Goal: Information Seeking & Learning: Learn about a topic

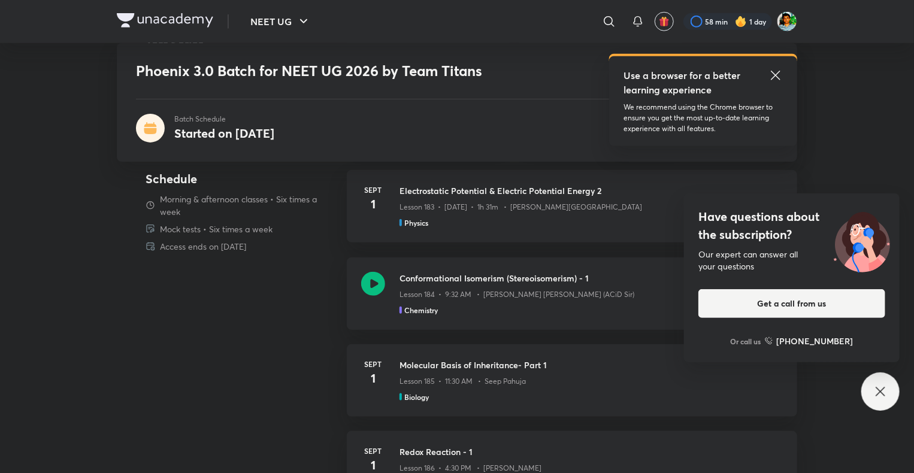
click at [872, 385] on div "Have questions about the subscription? Our expert can answer all your questions…" at bounding box center [880, 392] width 38 height 38
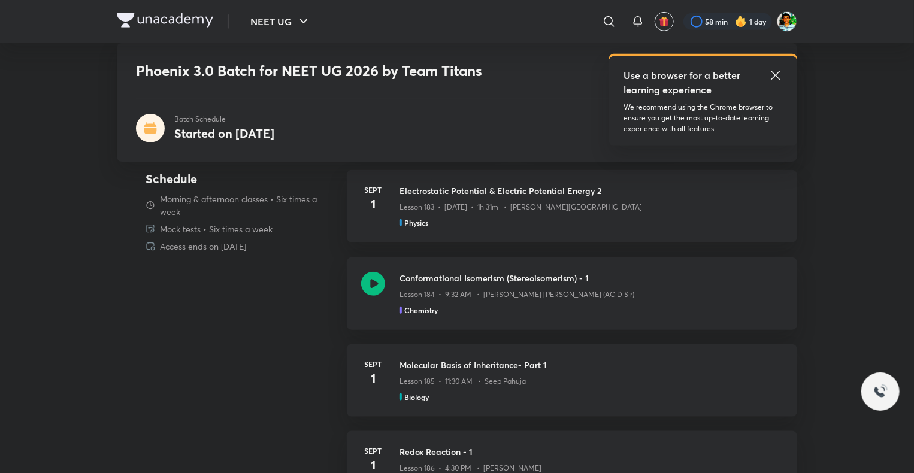
click at [779, 75] on icon at bounding box center [775, 75] width 14 height 14
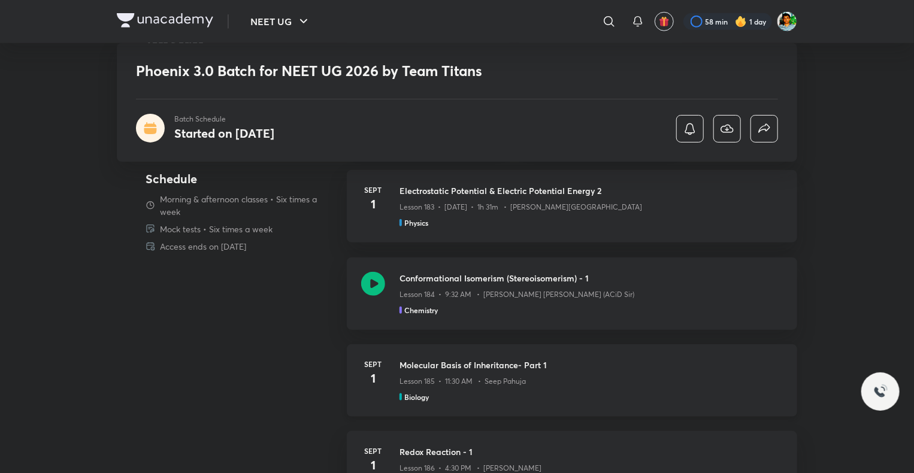
click at [671, 353] on div "Sept 1 Molecular Basis of Inheritance- Part 1 Lesson 185 • 11:30 AM • Seep Pahu…" at bounding box center [572, 380] width 450 height 72
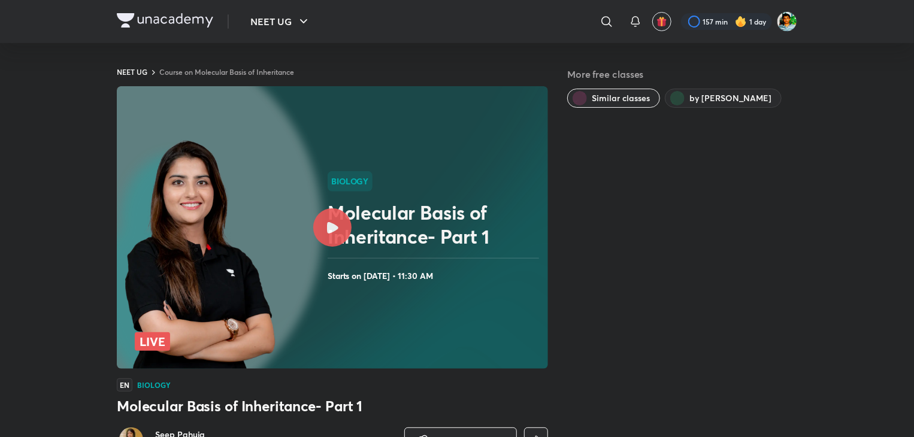
click at [347, 229] on div at bounding box center [332, 227] width 38 height 38
click at [332, 228] on icon at bounding box center [332, 227] width 11 height 11
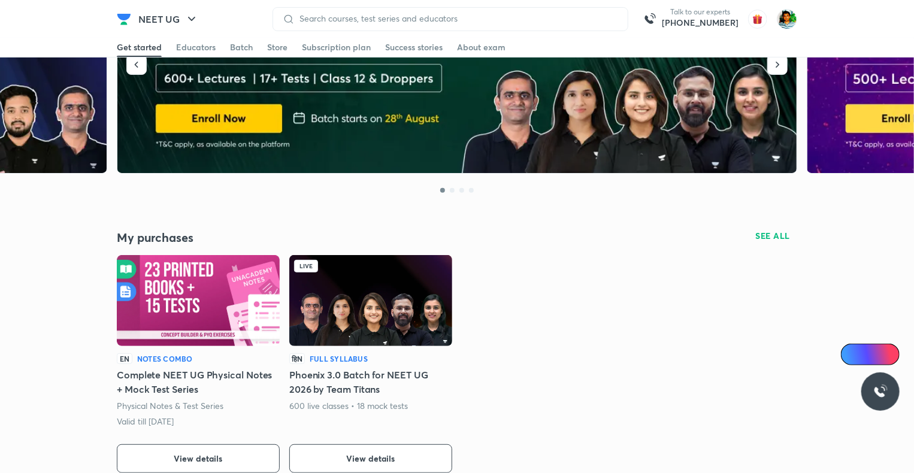
scroll to position [102, 0]
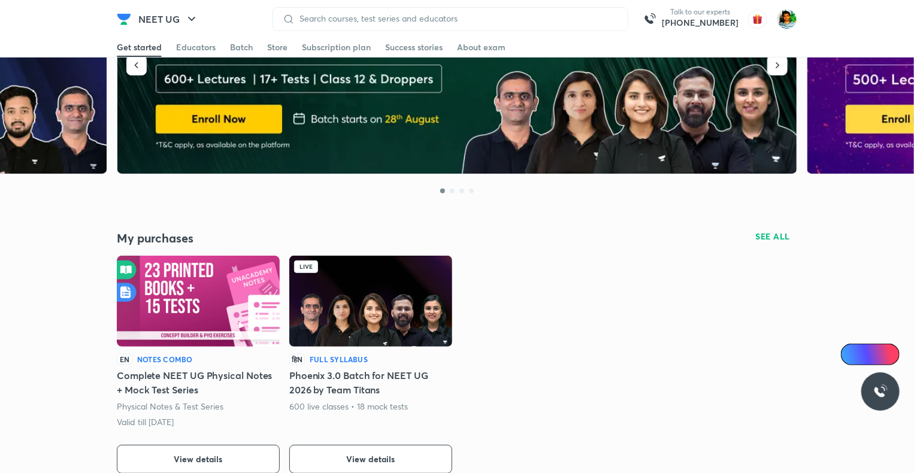
click at [345, 302] on img at bounding box center [370, 301] width 163 height 91
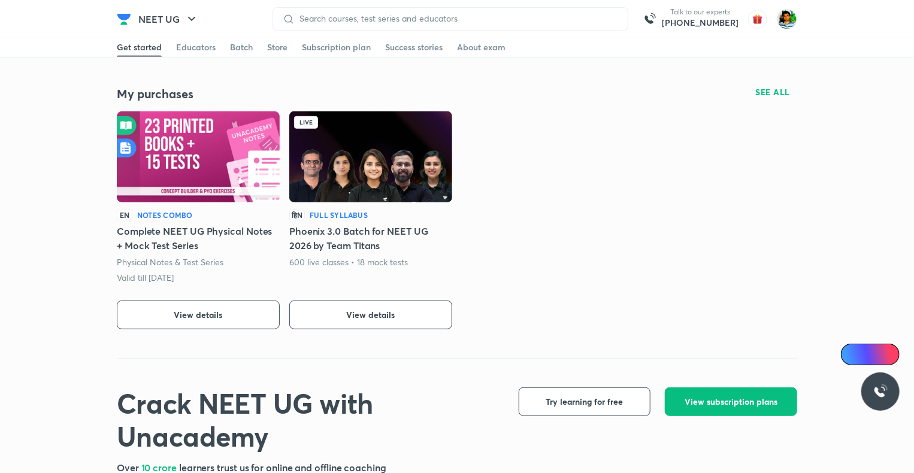
scroll to position [249, 0]
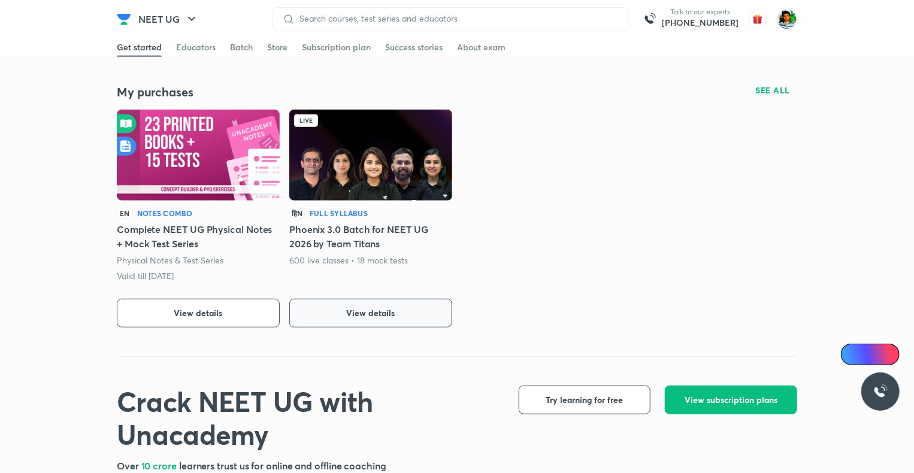
click at [345, 302] on button "View details" at bounding box center [370, 313] width 163 height 29
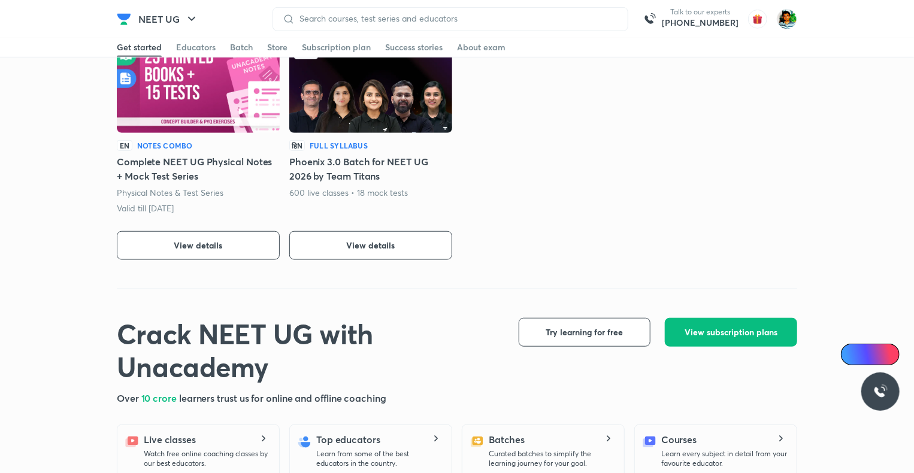
scroll to position [318, 0]
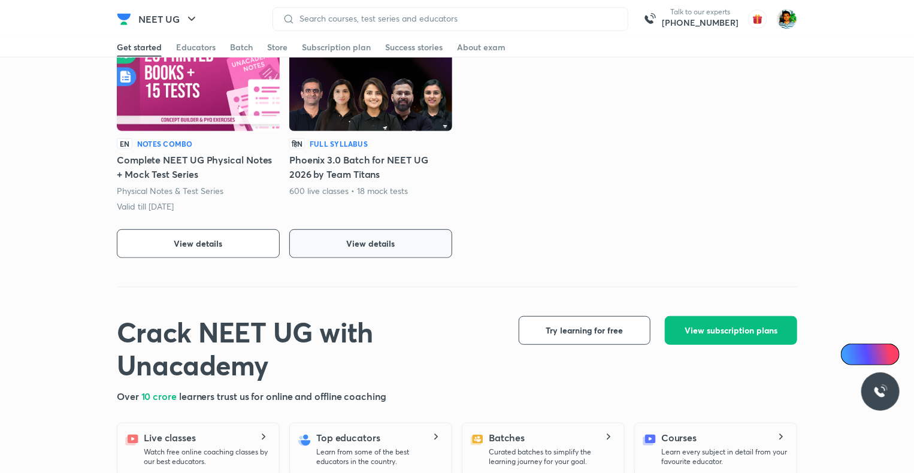
click at [369, 238] on span "View details" at bounding box center [371, 244] width 49 height 12
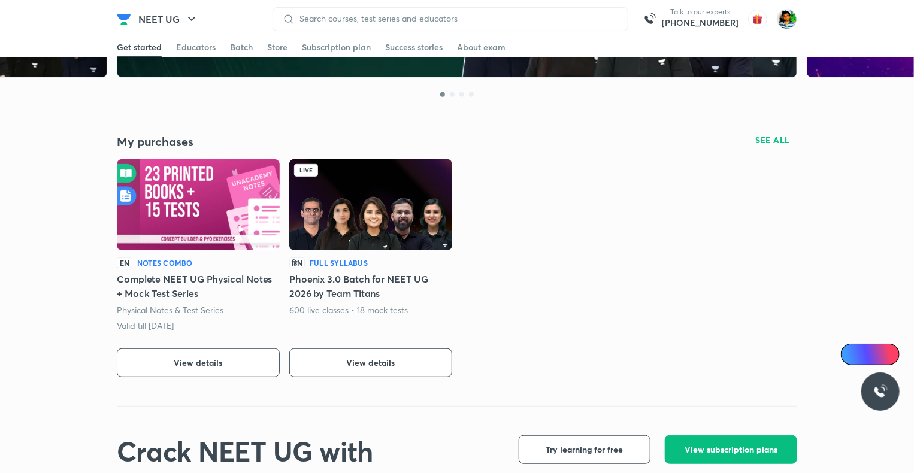
scroll to position [127, 0]
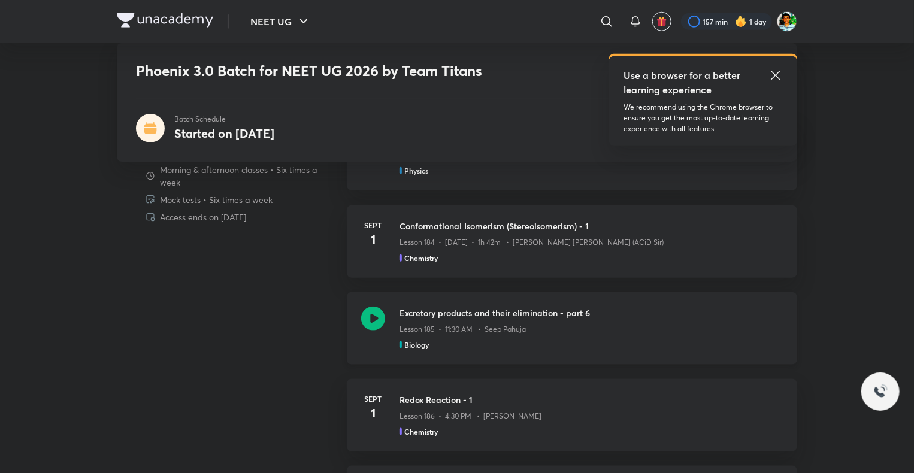
click at [377, 310] on icon at bounding box center [373, 319] width 24 height 24
